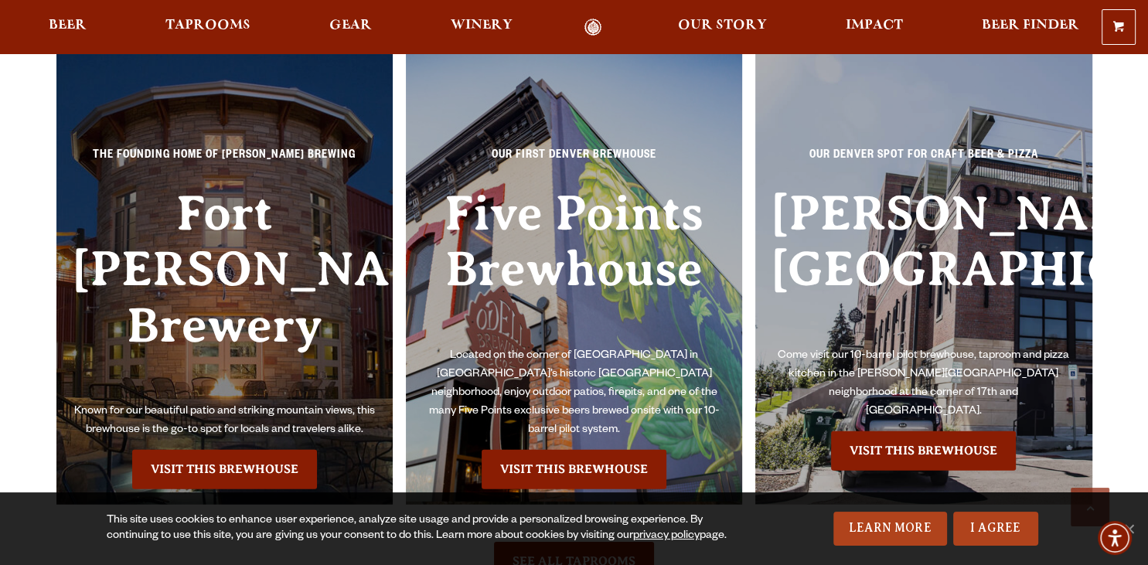
scroll to position [3388, 0]
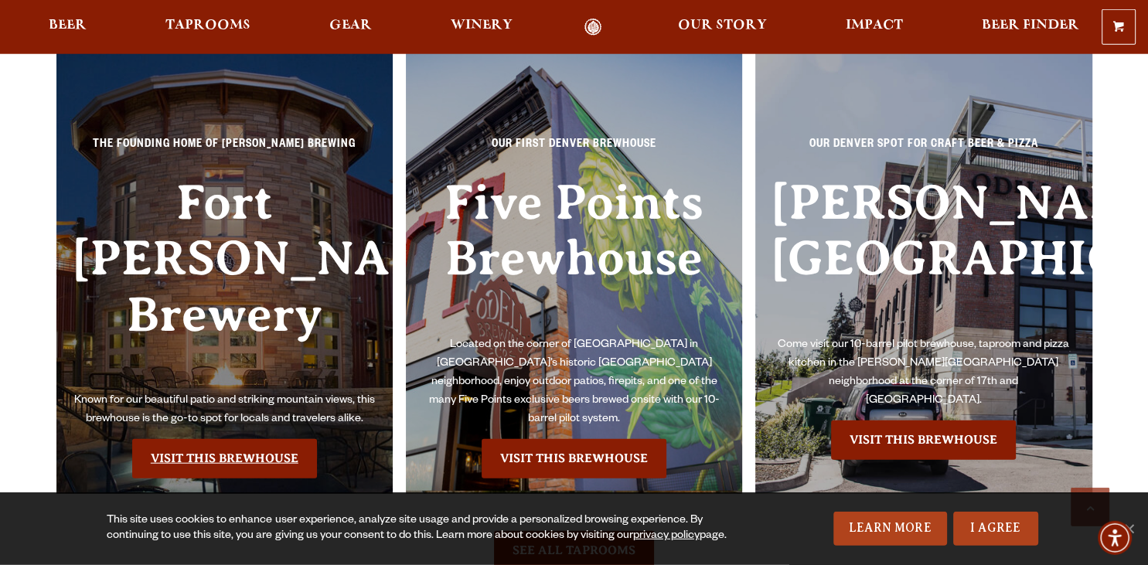
click at [212, 439] on link "Visit this Brewhouse" at bounding box center [224, 458] width 185 height 39
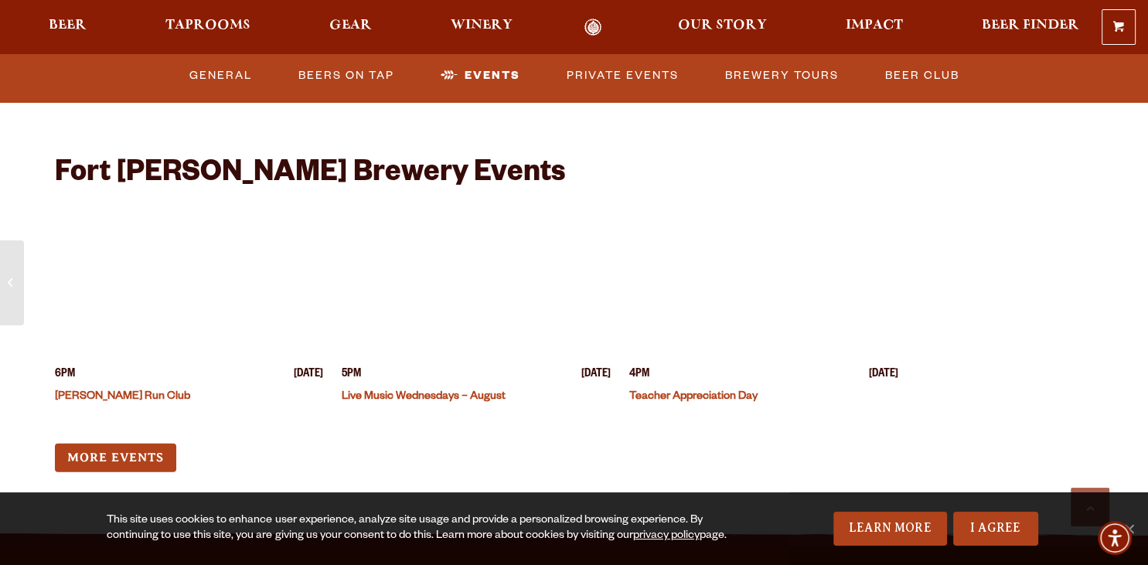
scroll to position [3802, 0]
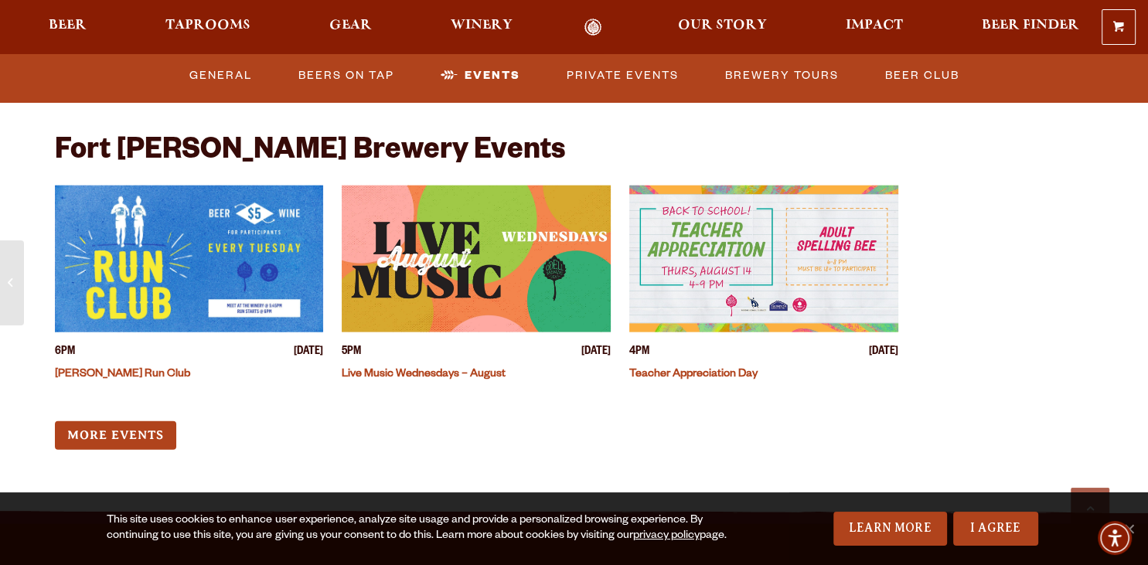
click at [716, 369] on link "Teacher Appreciation Day" at bounding box center [693, 375] width 128 height 12
